Goal: Information Seeking & Learning: Find specific fact

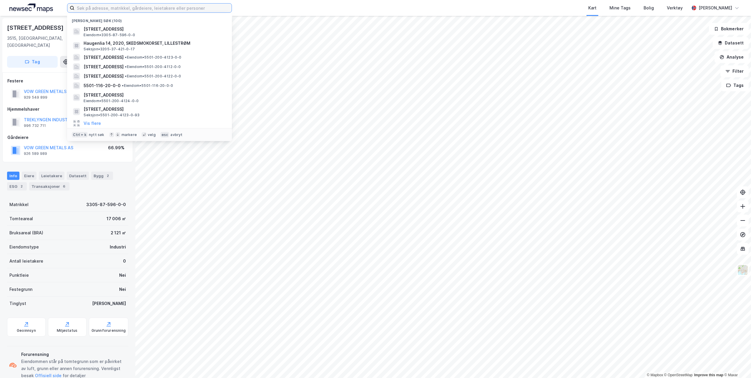
click at [142, 6] on input at bounding box center [152, 8] width 157 height 9
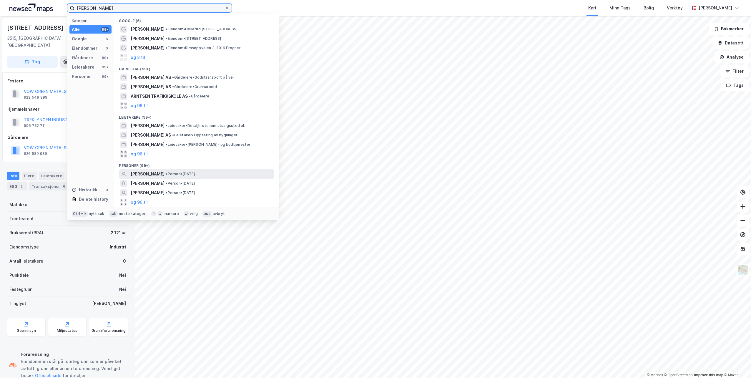
type input "[PERSON_NAME]"
click at [152, 172] on span "[PERSON_NAME]" at bounding box center [148, 173] width 34 height 7
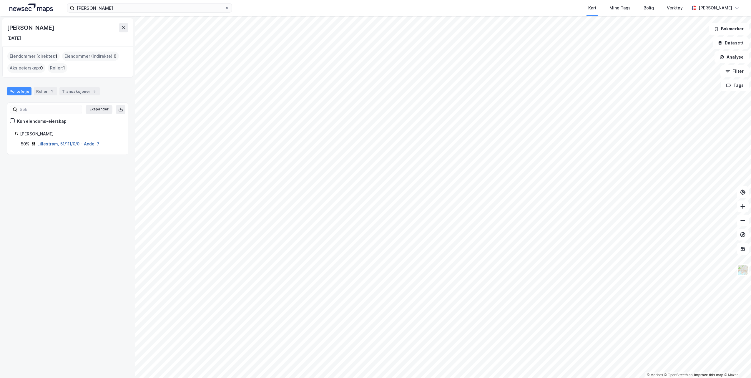
click at [46, 142] on link "Lillestrøm, 51/111/0/0 - Andel 7" at bounding box center [68, 143] width 62 height 5
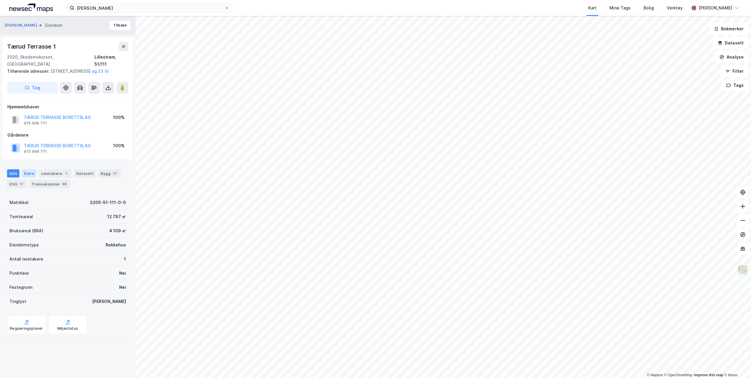
click at [27, 174] on div "Eiere" at bounding box center [29, 173] width 15 height 8
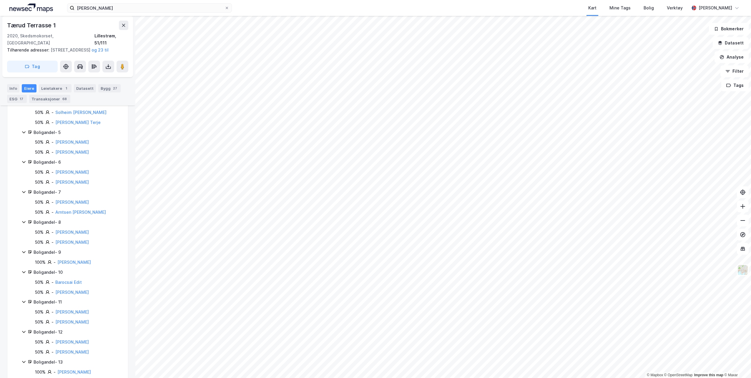
scroll to position [235, 0]
drag, startPoint x: 103, startPoint y: 209, endPoint x: 54, endPoint y: 209, distance: 48.8
click at [54, 209] on div "50% - Arntsen [PERSON_NAME]" at bounding box center [78, 208] width 86 height 7
drag, startPoint x: 54, startPoint y: 209, endPoint x: 61, endPoint y: 209, distance: 7.7
